Goal: Register for event/course

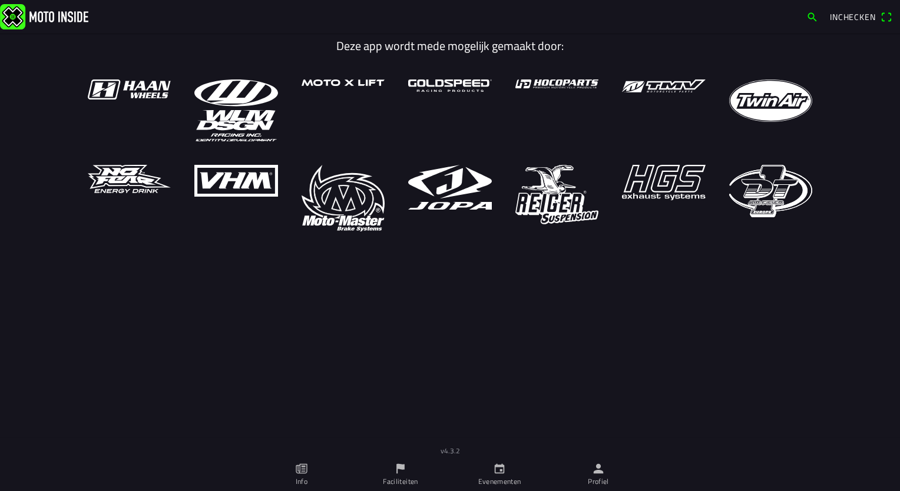
click at [830, 13] on span "Inchecken" at bounding box center [853, 17] width 46 height 12
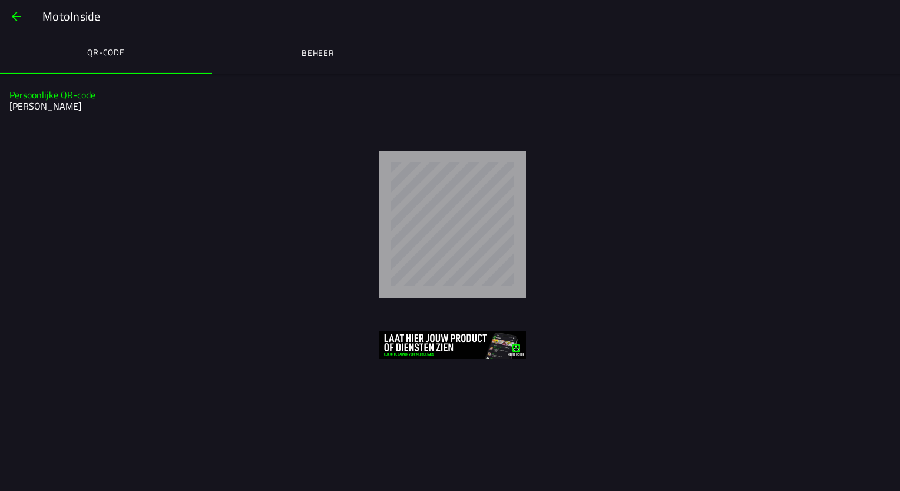
click at [20, 14] on span "button" at bounding box center [16, 16] width 14 height 28
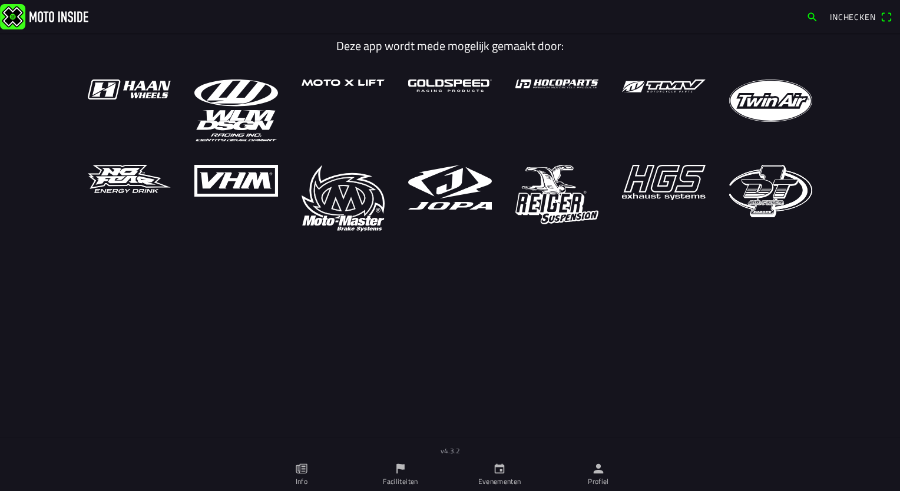
click at [504, 472] on icon "calendar" at bounding box center [500, 469] width 10 height 10
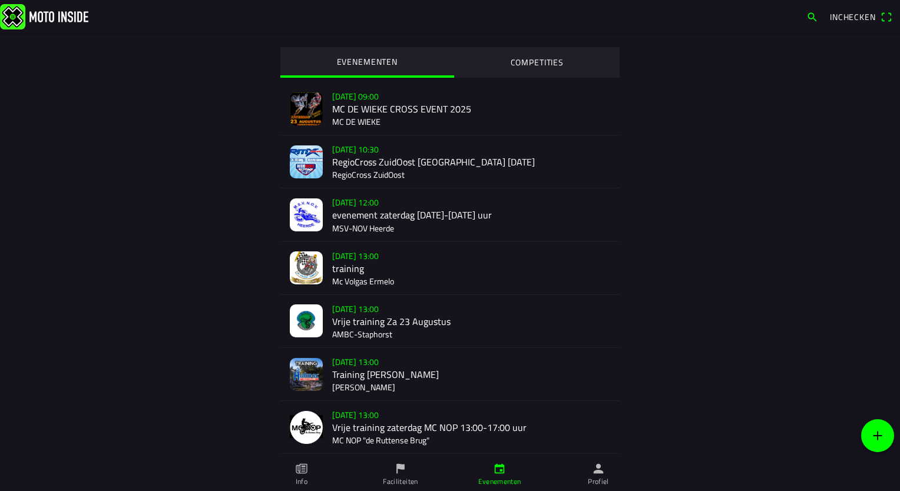
click at [384, 101] on div "[DATE] 09:00 MC DE WIEKE CROSS EVENT 2025 MC DE WIEKE" at bounding box center [471, 108] width 278 height 52
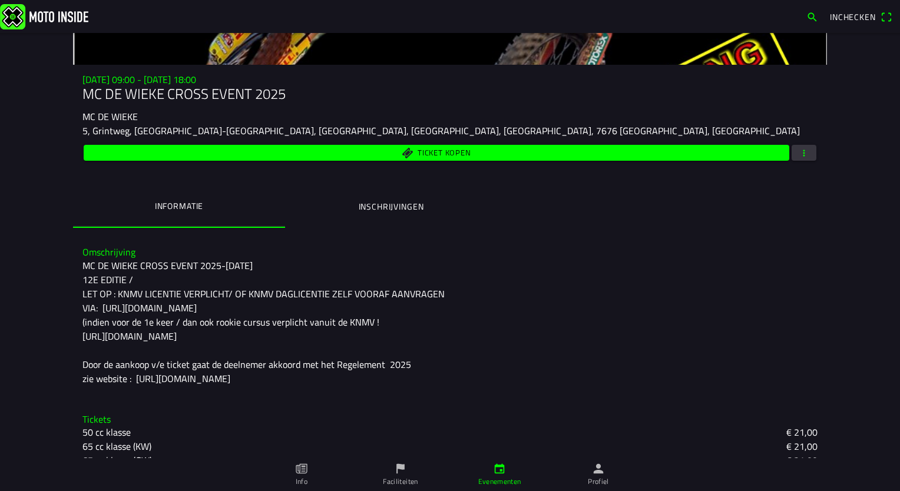
scroll to position [118, 0]
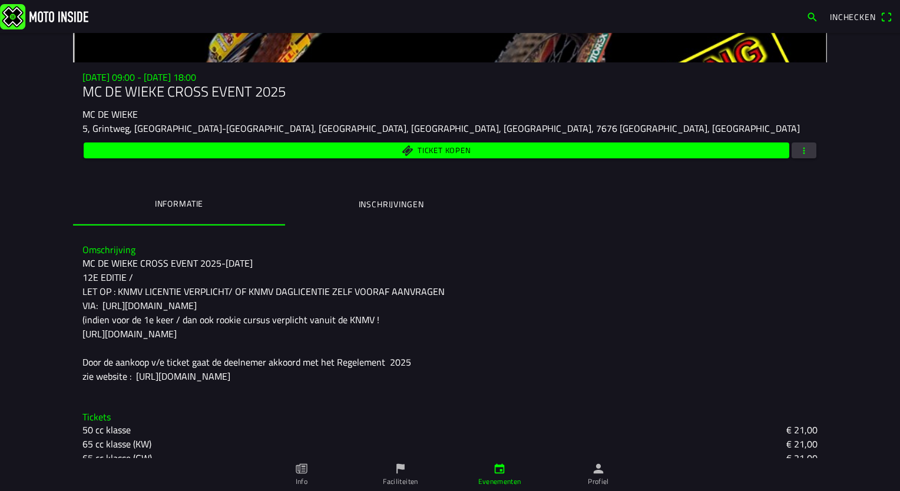
click at [386, 201] on ion-label "Inschrijvingen" at bounding box center [391, 204] width 65 height 13
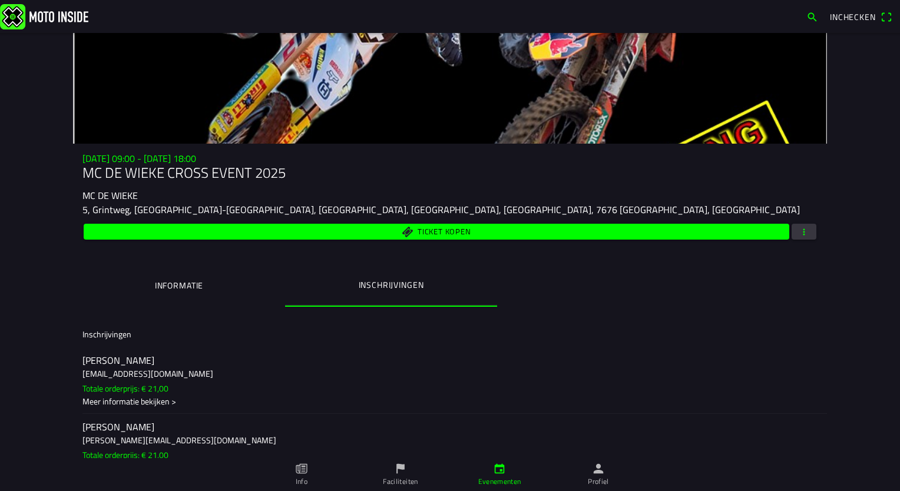
scroll to position [0, 0]
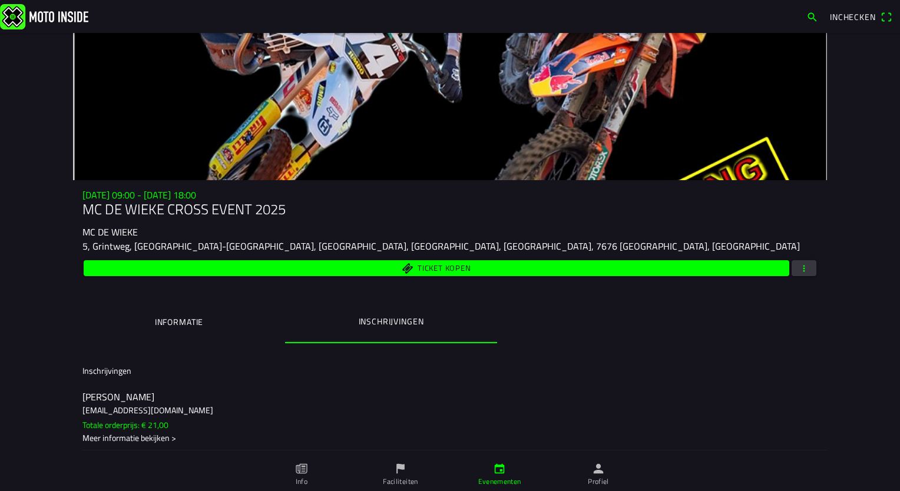
click at [170, 315] on button "Informatie" at bounding box center [179, 322] width 212 height 40
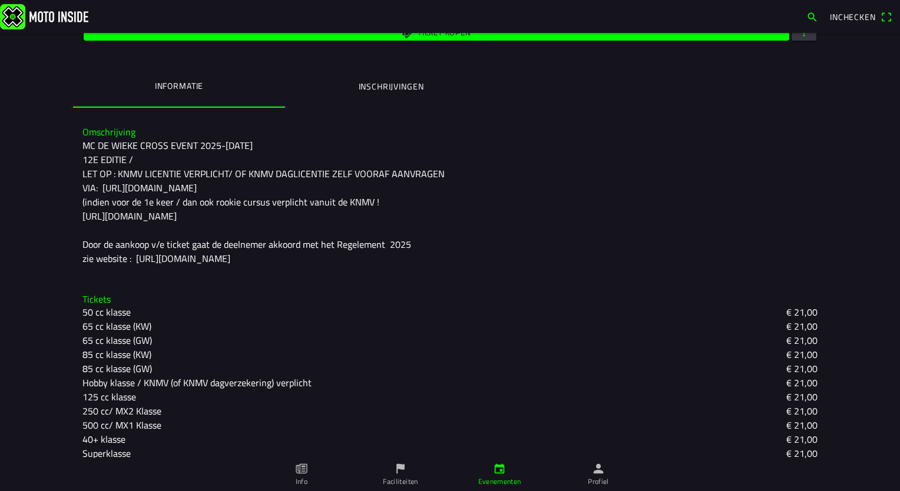
scroll to position [261, 0]
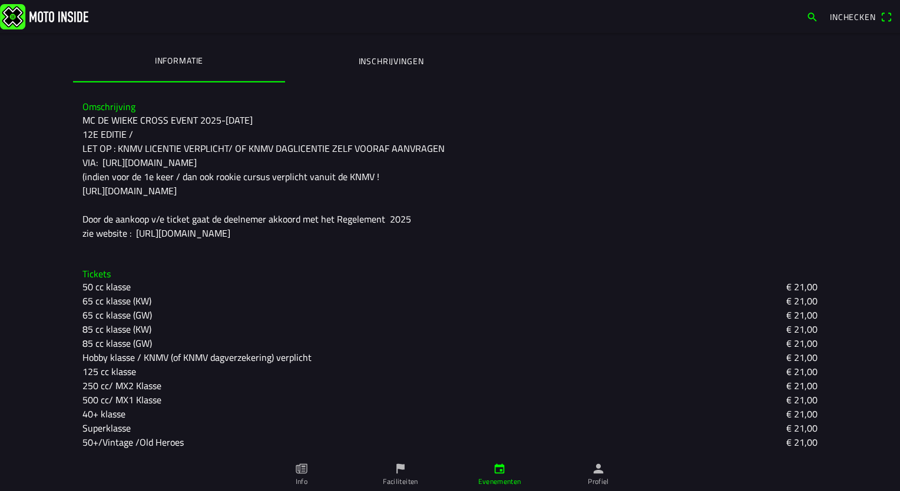
click at [374, 60] on ion-label "Inschrijvingen" at bounding box center [391, 61] width 65 height 13
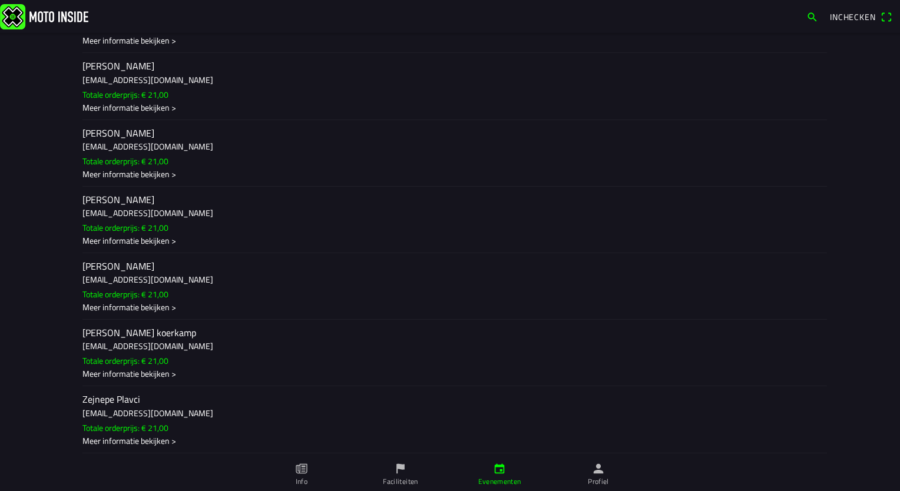
scroll to position [8803, 0]
click at [148, 235] on div "Meer informatie bekijken >" at bounding box center [449, 240] width 735 height 12
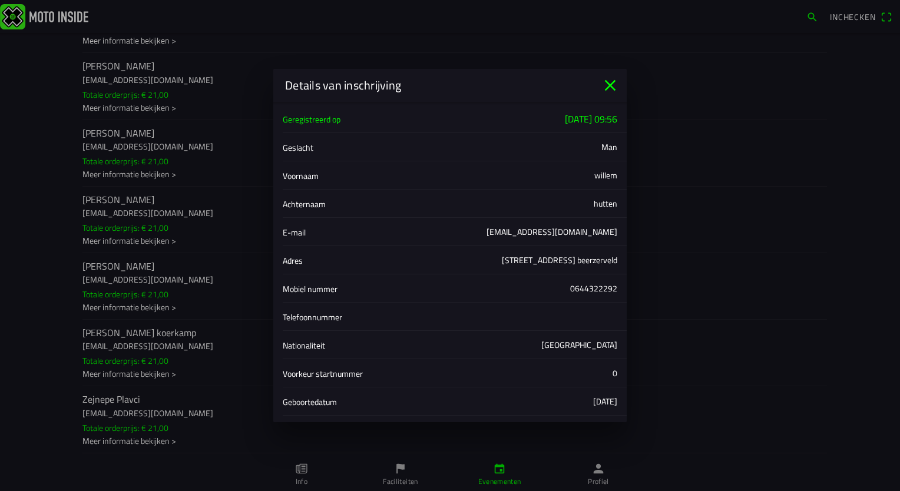
scroll to position [0, 0]
click at [612, 85] on icon "close" at bounding box center [610, 85] width 19 height 19
